Goal: Use online tool/utility: Use online tool/utility

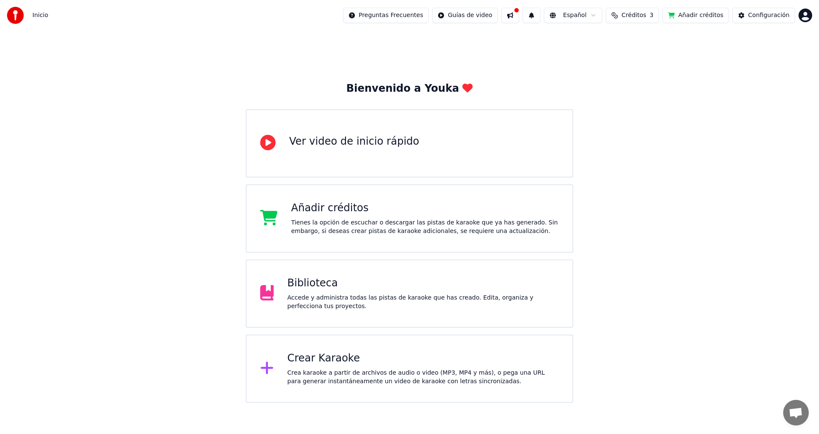
click at [381, 372] on div "Crea karaoke a partir de archivos de audio o video (MP3, MP4 y más), o pega una…" at bounding box center [423, 377] width 272 height 17
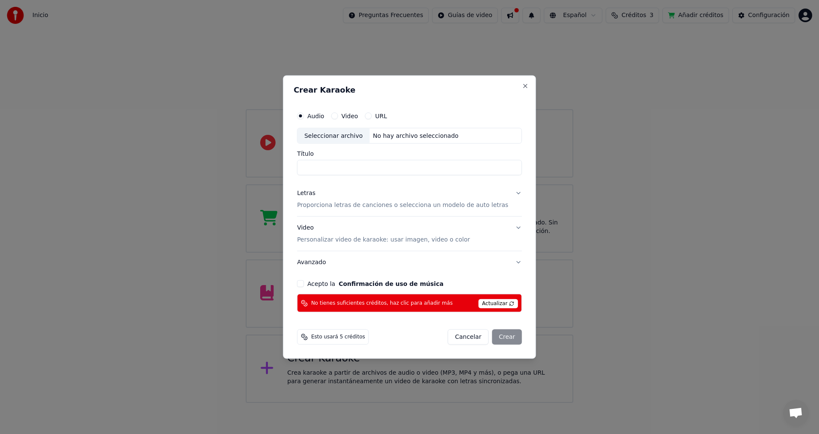
click at [356, 116] on label "Video" at bounding box center [349, 116] width 17 height 6
click at [338, 116] on button "Video" at bounding box center [334, 115] width 7 height 7
click at [387, 116] on label "URL" at bounding box center [381, 116] width 12 height 6
click at [372, 116] on button "URL" at bounding box center [368, 115] width 7 height 7
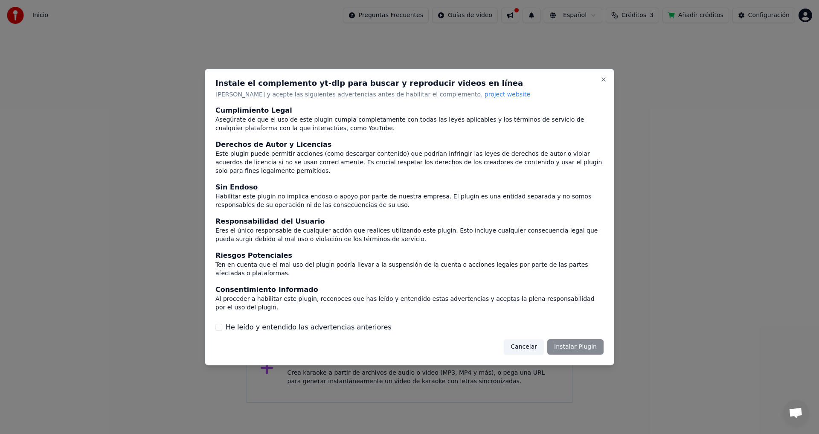
click at [601, 83] on div "Instale el complemento yt-dlp para buscar y reproducir videos en línea Lea y ac…" at bounding box center [409, 217] width 409 height 297
click at [602, 83] on button "Close" at bounding box center [603, 79] width 7 height 7
click at [603, 83] on button "Close" at bounding box center [603, 79] width 7 height 7
click at [524, 342] on button "Cancelar" at bounding box center [524, 346] width 40 height 15
